Goal: Task Accomplishment & Management: Complete application form

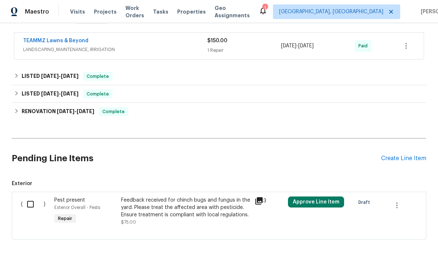
scroll to position [130, 0]
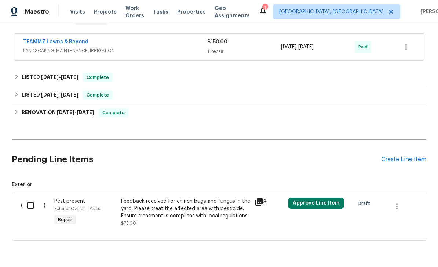
click at [406, 158] on div "Create Line Item" at bounding box center [403, 159] width 45 height 7
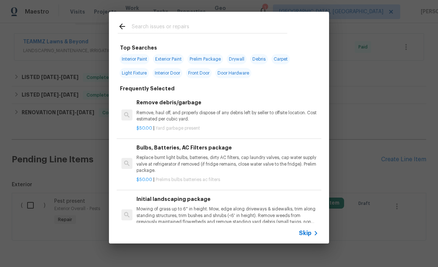
click at [193, 32] on input "text" at bounding box center [209, 27] width 155 height 11
type input "Land"
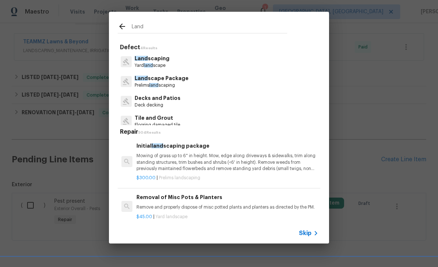
click at [150, 59] on p "Land scaping" at bounding box center [152, 59] width 35 height 8
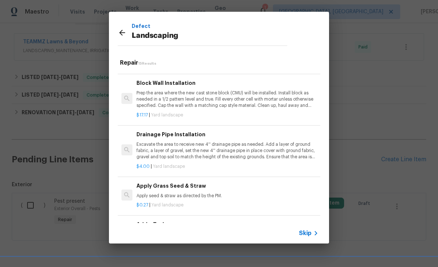
scroll to position [507, 0]
click at [229, 222] on h6 "Add a Task" at bounding box center [227, 225] width 182 height 8
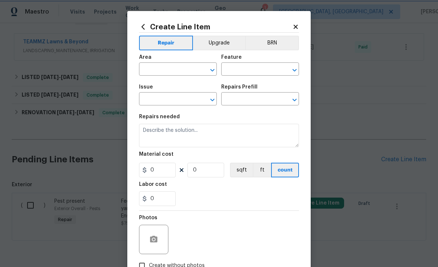
type input "Landscaping"
type input "Add a Task $1.00"
type textarea "HPM to detail"
type input "1"
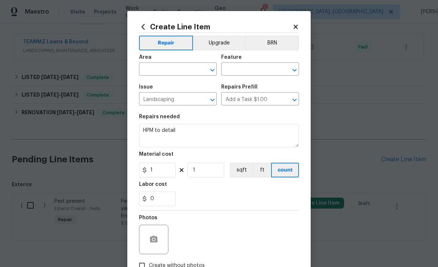
click at [169, 72] on input "text" at bounding box center [167, 69] width 57 height 11
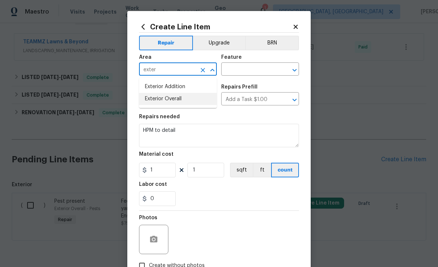
click at [171, 96] on li "Exterior Overall" at bounding box center [178, 99] width 78 height 12
type input "Exterior Overall"
click at [261, 70] on input "text" at bounding box center [249, 69] width 57 height 11
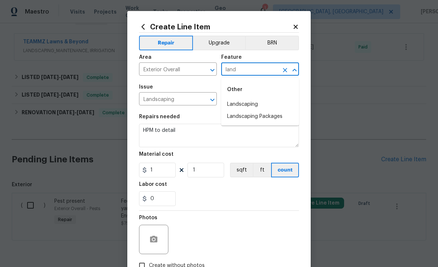
click at [242, 102] on li "Landscaping" at bounding box center [260, 104] width 78 height 12
type input "Landscaping"
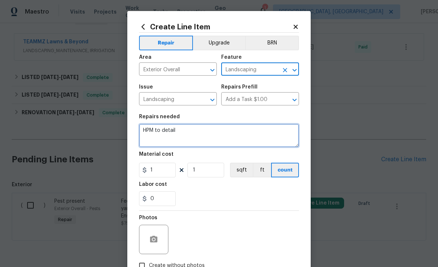
click at [200, 133] on textarea "HPM to detail" at bounding box center [219, 135] width 160 height 23
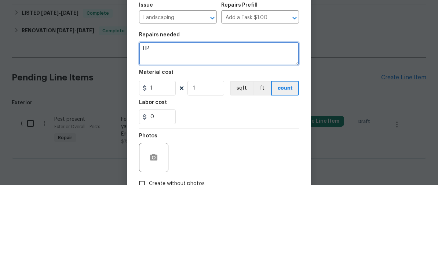
type textarea "H"
type textarea "Remove all weeds in beds, and around the sides and rear. Add fresh bark to beds…"
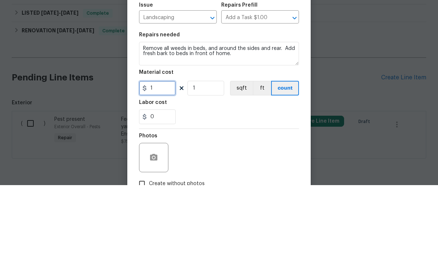
click at [163, 162] on input "1" at bounding box center [157, 169] width 37 height 15
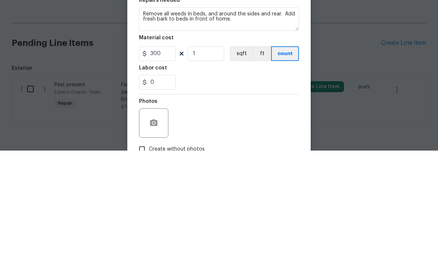
scroll to position [23, 0]
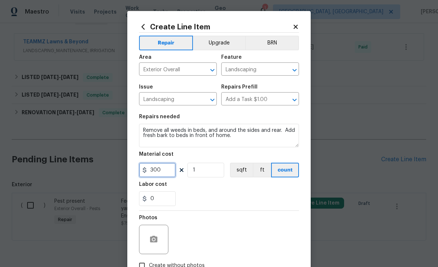
type input "300"
click at [152, 238] on icon "button" at bounding box center [153, 238] width 7 height 7
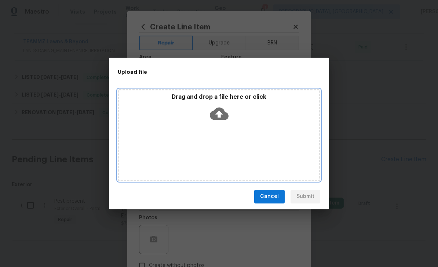
click at [223, 109] on icon at bounding box center [219, 113] width 19 height 12
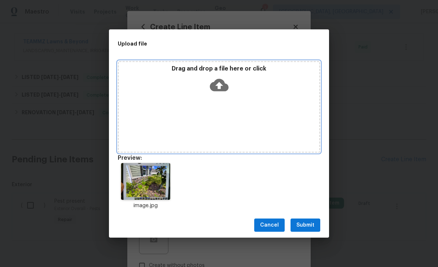
click at [220, 87] on icon at bounding box center [219, 85] width 19 height 19
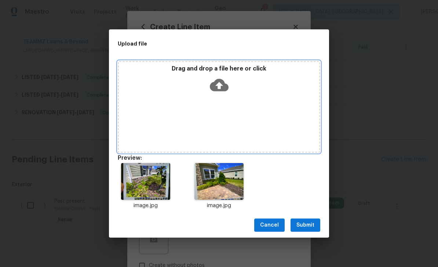
click at [224, 88] on icon at bounding box center [219, 85] width 19 height 12
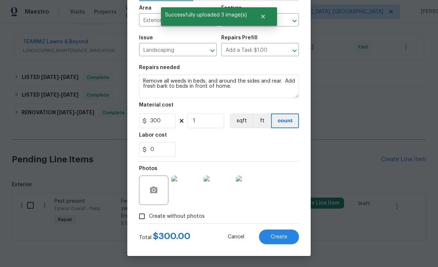
scroll to position [51, 0]
click at [283, 238] on span "Create" at bounding box center [279, 237] width 17 height 6
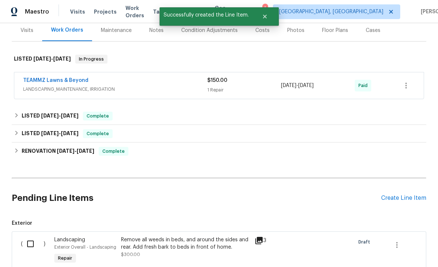
scroll to position [103, 0]
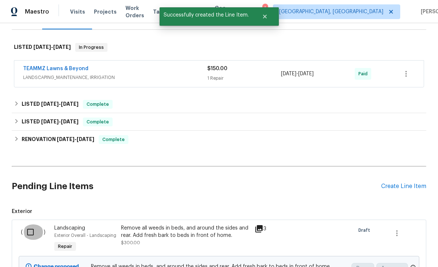
click at [26, 224] on input "checkbox" at bounding box center [33, 231] width 21 height 15
checkbox input "true"
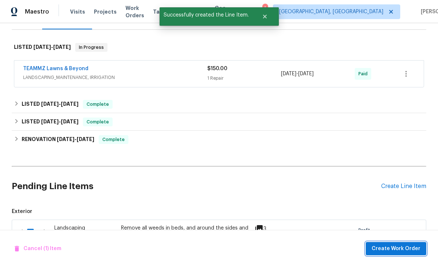
click at [405, 249] on span "Create Work Order" at bounding box center [395, 248] width 49 height 9
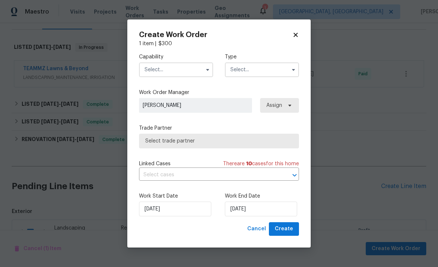
click at [170, 72] on input "text" at bounding box center [176, 69] width 74 height 15
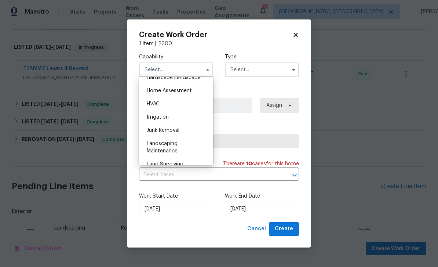
scroll to position [443, 0]
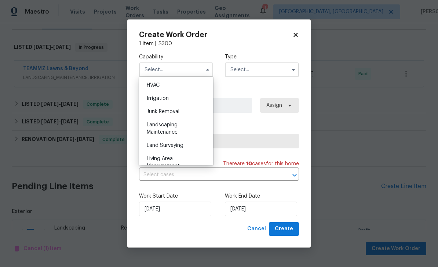
click at [167, 127] on span "Landscaping Maintenance" at bounding box center [162, 128] width 31 height 12
type input "Landscaping Maintenance"
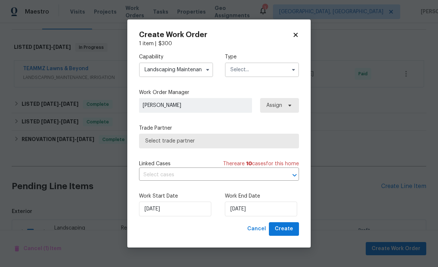
click at [256, 70] on input "text" at bounding box center [262, 69] width 74 height 15
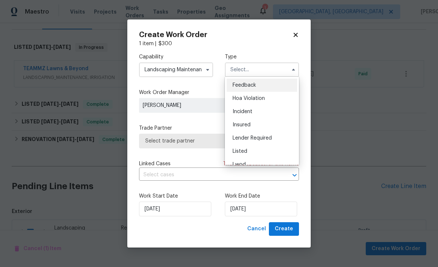
click at [264, 151] on div "Listed" at bounding box center [262, 150] width 70 height 13
type input "Listed"
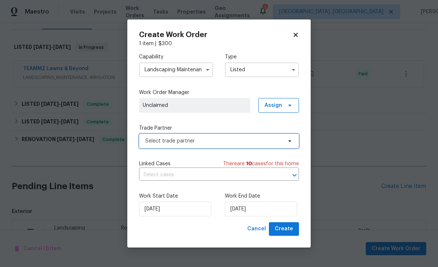
click at [206, 141] on span "Select trade partner" at bounding box center [213, 140] width 137 height 7
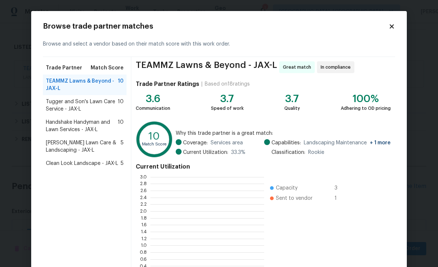
scroll to position [103, 114]
click at [81, 127] on span "Handshake Handyman and Lawn Services - JAX-L" at bounding box center [82, 125] width 72 height 15
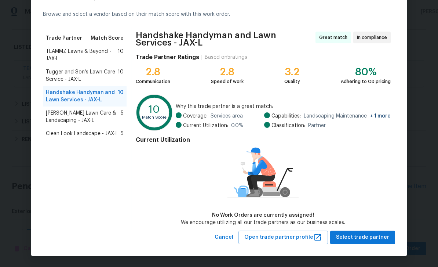
scroll to position [29, 0]
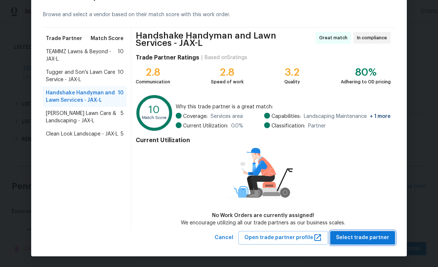
click at [366, 239] on span "Select trade partner" at bounding box center [362, 237] width 53 height 9
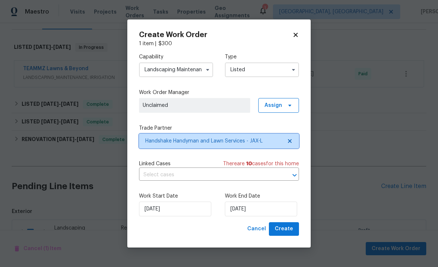
scroll to position [0, 0]
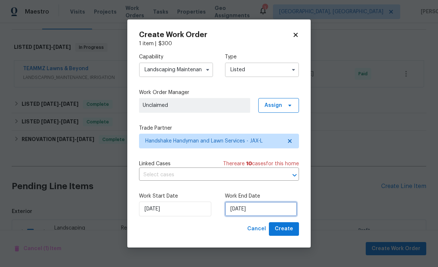
click at [262, 208] on input "[DATE]" at bounding box center [261, 208] width 72 height 15
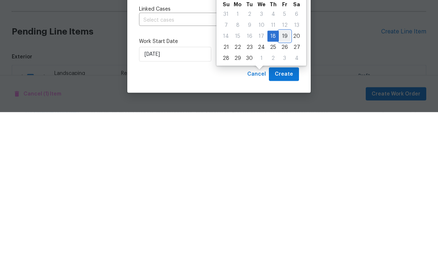
click at [280, 186] on div "19" at bounding box center [285, 191] width 12 height 10
type input "9/19/2025"
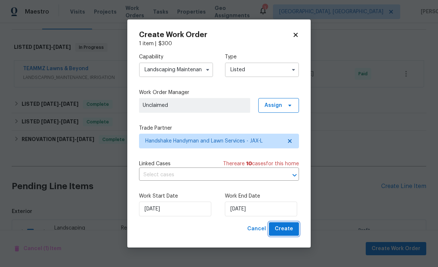
click at [284, 233] on span "Create" at bounding box center [284, 228] width 18 height 9
checkbox input "false"
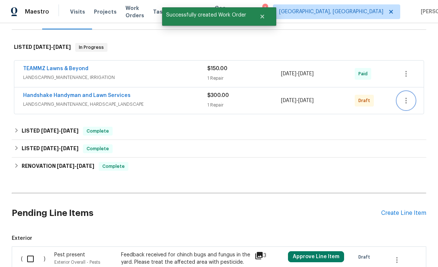
click at [407, 96] on icon "button" at bounding box center [406, 100] width 9 height 9
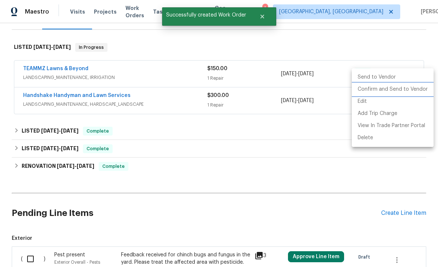
click at [393, 91] on li "Confirm and Send to Vendor" at bounding box center [393, 89] width 82 height 12
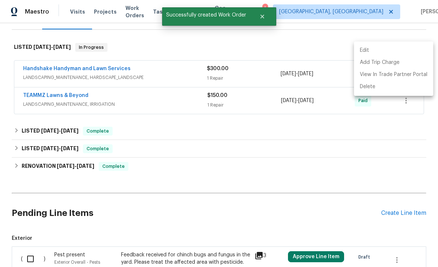
click at [301, 144] on div at bounding box center [219, 133] width 438 height 267
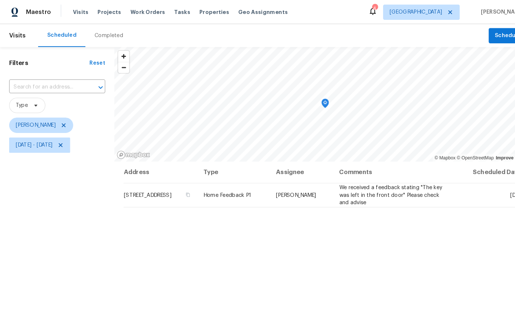
scroll to position [4, 0]
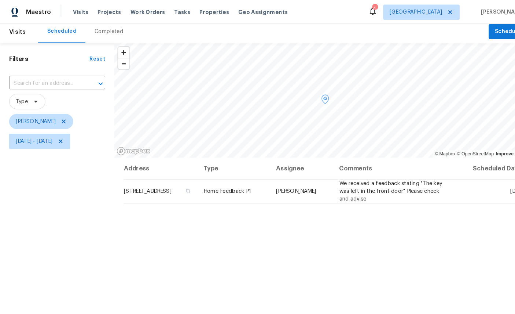
click at [0, 0] on span at bounding box center [0, 0] width 0 height 0
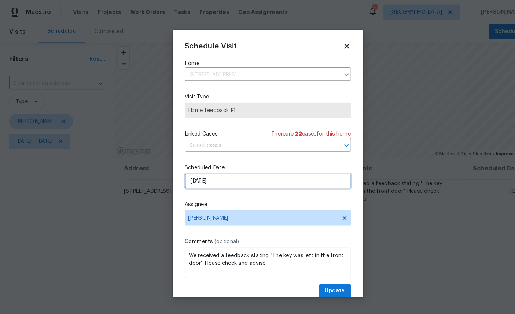
click at [233, 173] on input "[DATE]" at bounding box center [258, 173] width 160 height 15
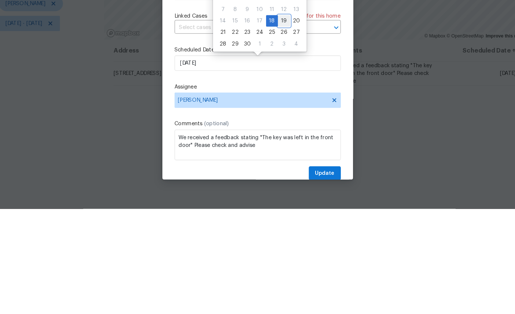
click at [277, 128] on div "19" at bounding box center [283, 133] width 12 height 10
type input "9/19/2025"
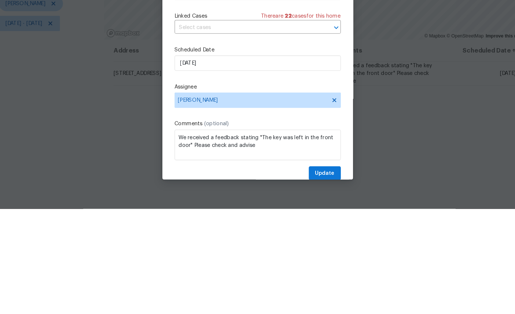
scroll to position [28, 0]
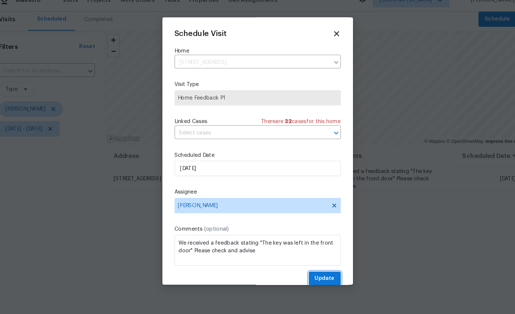
click at [318, 275] on span "Update" at bounding box center [322, 279] width 19 height 9
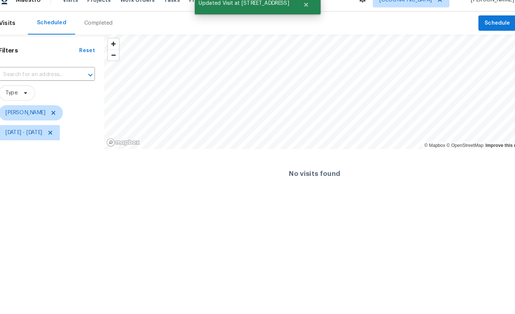
scroll to position [0, 0]
click at [51, 136] on span "Mon, Sep 01 - Thu, Sep 18" at bounding box center [33, 139] width 36 height 7
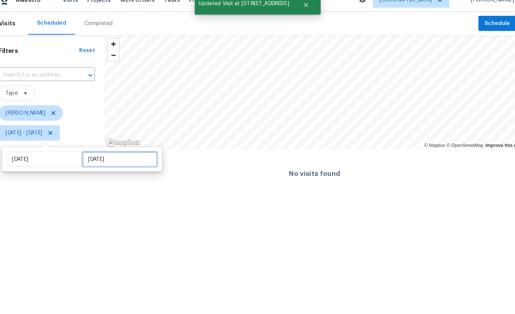
click at [92, 160] on input "Thu, Sep 18" at bounding box center [125, 164] width 72 height 15
select select "8"
select select "2025"
select select "9"
select select "2025"
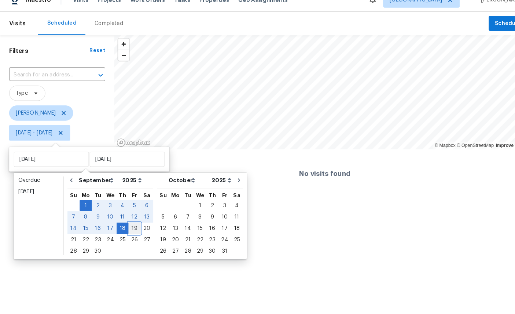
click at [130, 226] on div "19" at bounding box center [130, 231] width 12 height 10
type input "Fri, Sep 19"
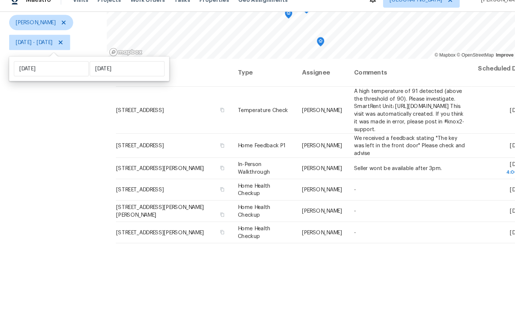
scroll to position [87, 0]
click at [53, 178] on div "Filters Reset ​ Type William Sparks Mon, Sep 01 - Fri, Sep 19" at bounding box center [51, 139] width 103 height 361
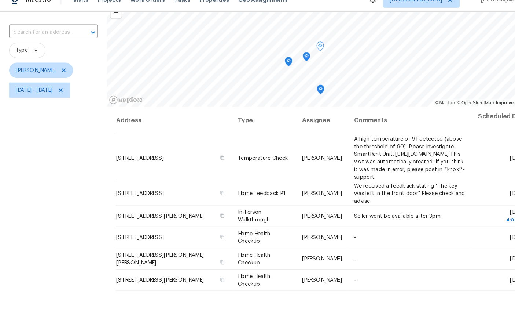
scroll to position [41, 0]
click at [277, 67] on icon "Map marker" at bounding box center [277, 71] width 7 height 8
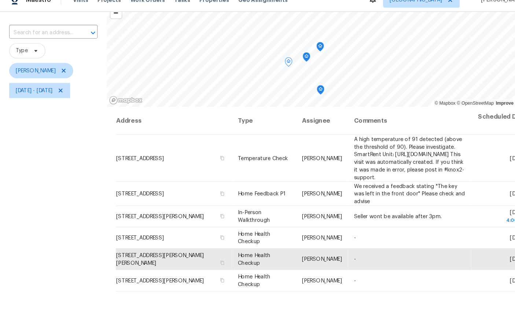
click at [308, 52] on icon "Map marker" at bounding box center [308, 56] width 7 height 8
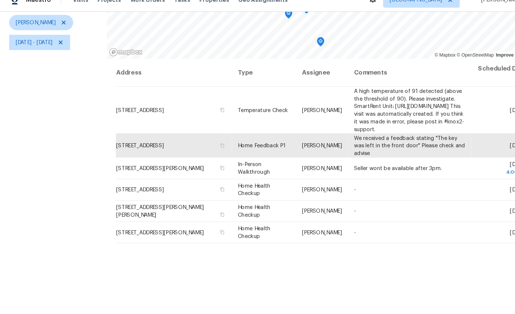
scroll to position [87, 0]
click at [50, 171] on div "Filters Reset ​ Type William Sparks Mon, Sep 01 - Fri, Sep 19" at bounding box center [51, 139] width 103 height 361
